Goal: Find specific page/section: Find specific page/section

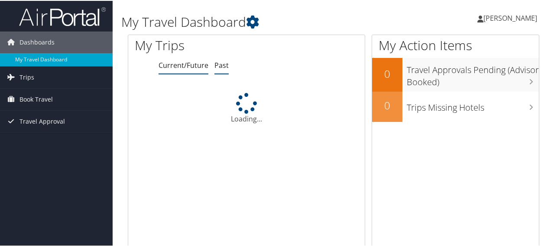
click at [219, 62] on link "Past" at bounding box center [221, 65] width 14 height 10
click at [219, 65] on link "Past" at bounding box center [221, 65] width 14 height 10
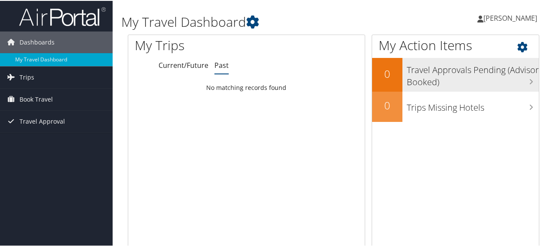
click at [484, 73] on h3 "Travel Approvals Pending (Advisor Booked)" at bounding box center [473, 73] width 132 height 29
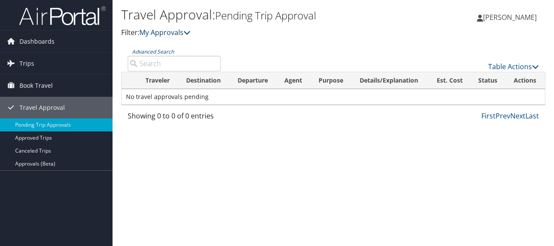
click at [186, 32] on link "My Approvals" at bounding box center [164, 33] width 51 height 10
click at [187, 32] on icon at bounding box center [187, 32] width 7 height 7
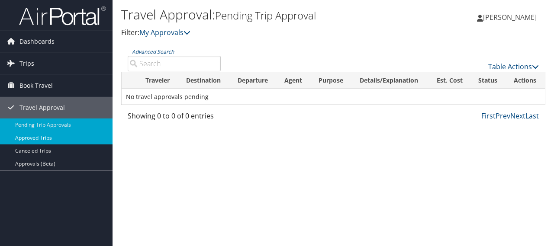
click at [40, 139] on link "Approved Trips" at bounding box center [56, 138] width 113 height 13
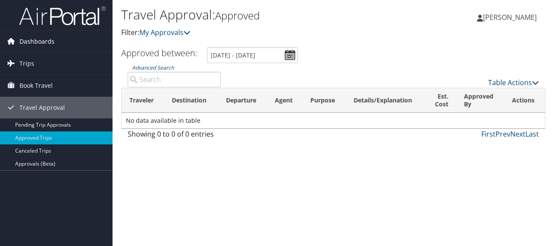
click at [41, 43] on span "Dashboards" at bounding box center [36, 42] width 35 height 22
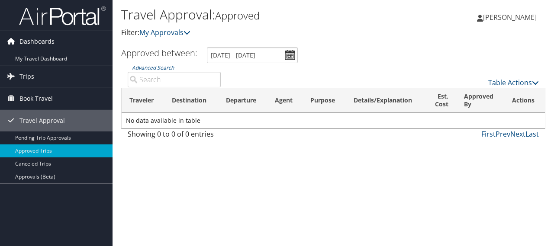
click at [35, 38] on span "Dashboards" at bounding box center [36, 42] width 35 height 22
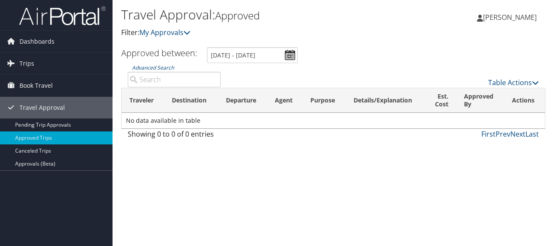
click at [55, 12] on img at bounding box center [62, 16] width 87 height 20
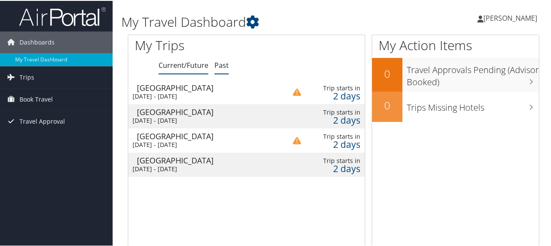
click at [224, 67] on link "Past" at bounding box center [221, 65] width 14 height 10
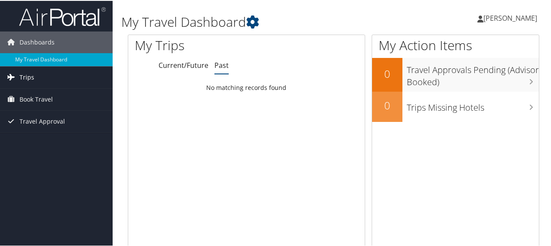
click at [37, 79] on link "Trips" at bounding box center [56, 77] width 113 height 22
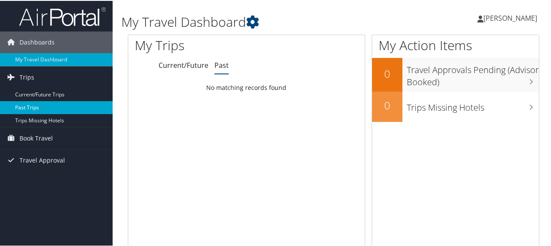
click at [32, 108] on link "Past Trips" at bounding box center [56, 106] width 113 height 13
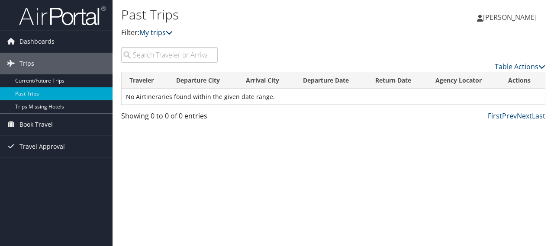
click at [173, 37] on link "My trips" at bounding box center [155, 33] width 33 height 10
click at [172, 34] on icon at bounding box center [169, 32] width 7 height 7
click at [171, 58] on input "search" at bounding box center [169, 55] width 97 height 16
type input "adam"
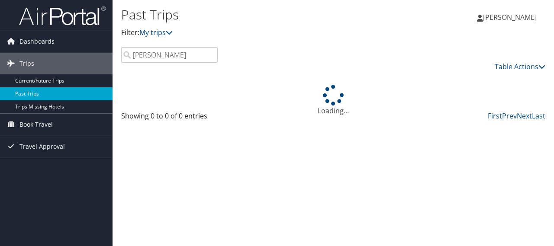
click at [518, 26] on link "Rocio Martinez" at bounding box center [511, 17] width 68 height 26
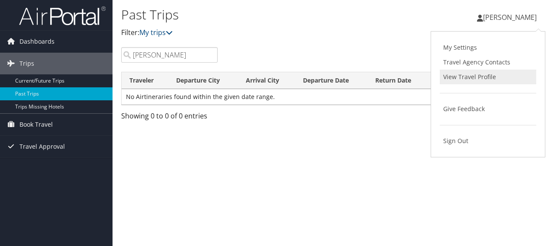
click at [469, 78] on link "View Travel Profile" at bounding box center [488, 77] width 97 height 15
